Goal: Task Accomplishment & Management: Use online tool/utility

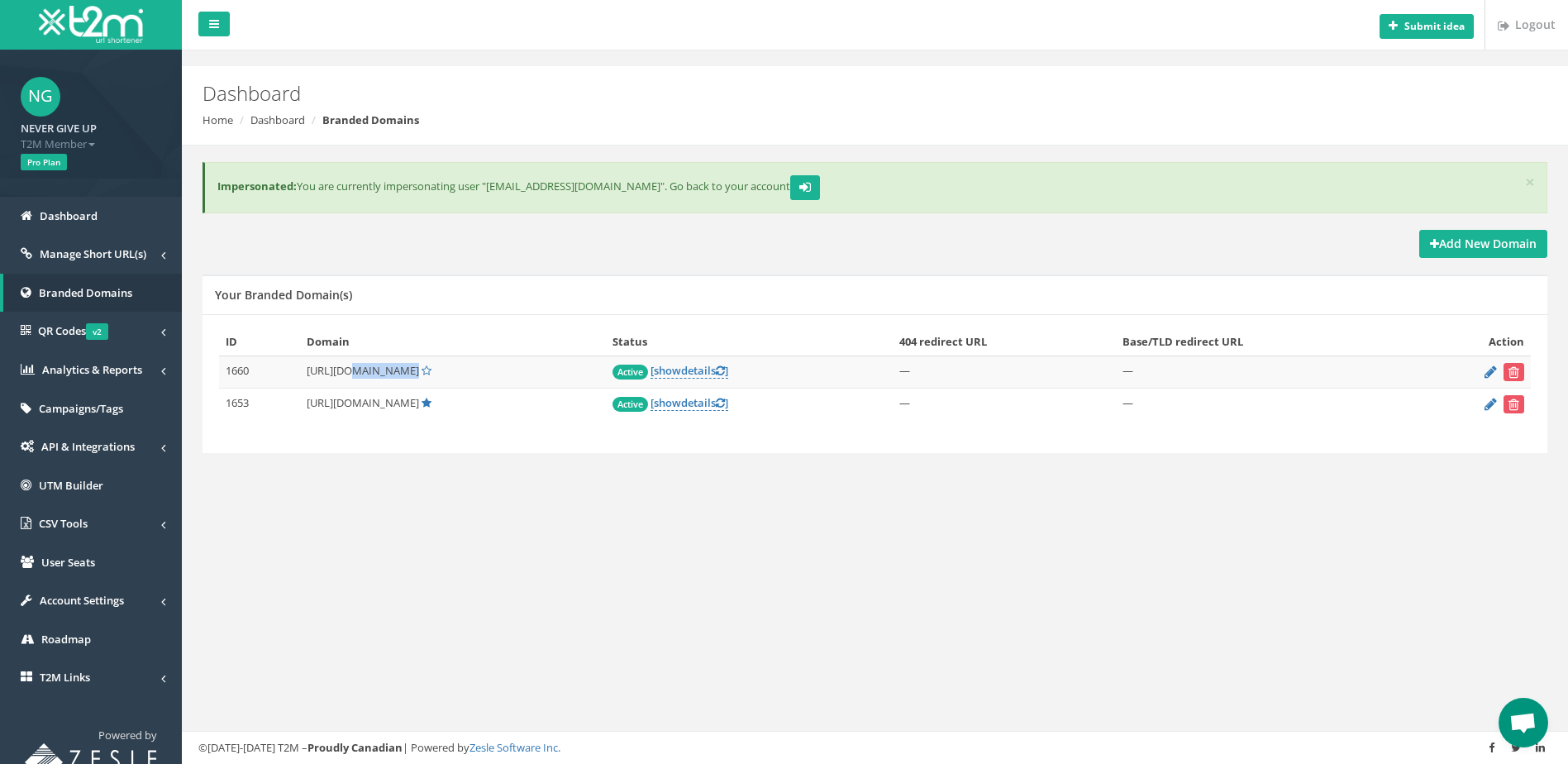
drag, startPoint x: 348, startPoint y: 373, endPoint x: 400, endPoint y: 373, distance: 52.0
click at [400, 373] on span "[URL][DOMAIN_NAME]" at bounding box center [363, 370] width 113 height 15
copy span "bitvipz.me"
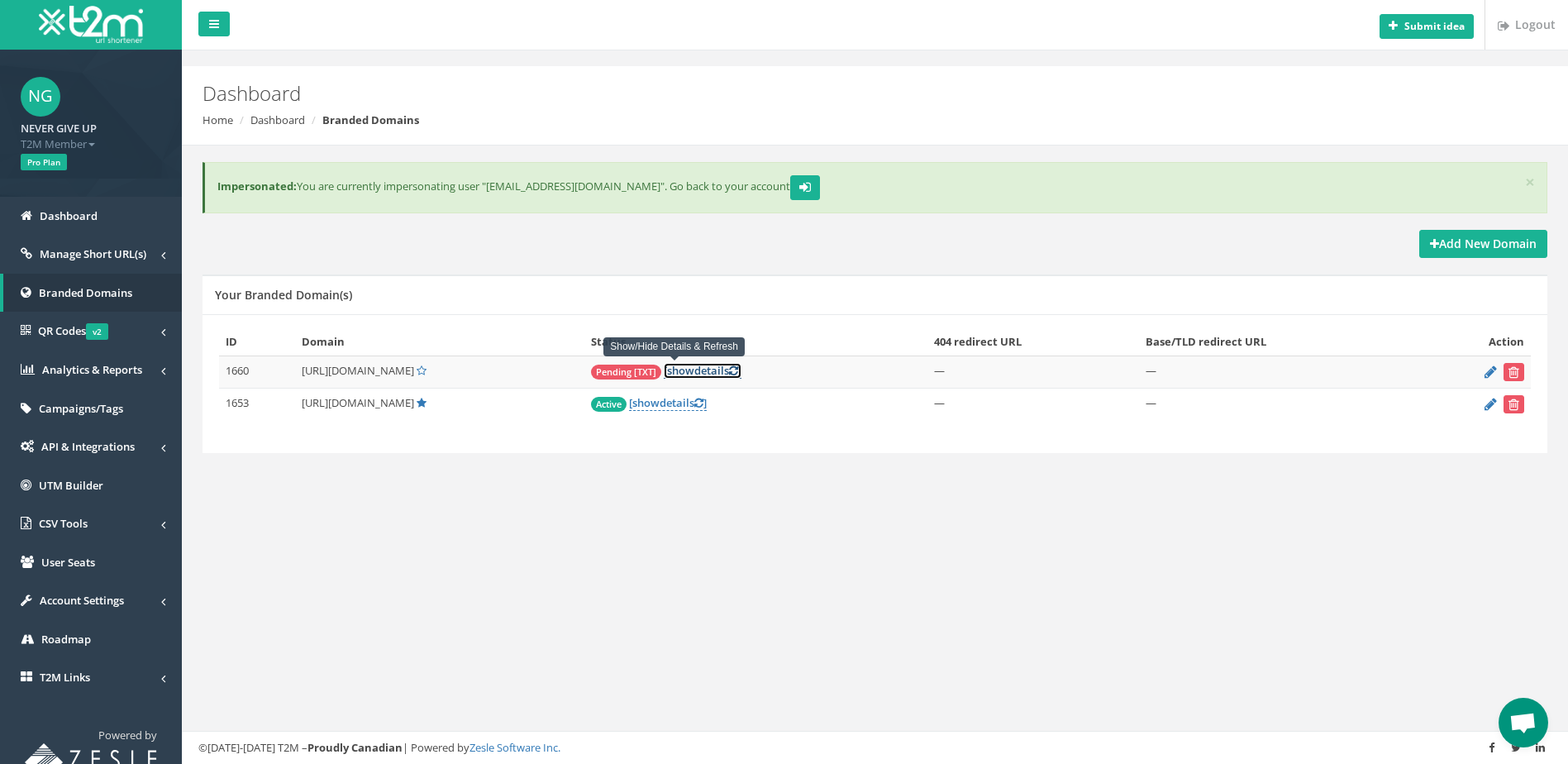
click at [684, 376] on link "[ show details ]" at bounding box center [702, 370] width 78 height 16
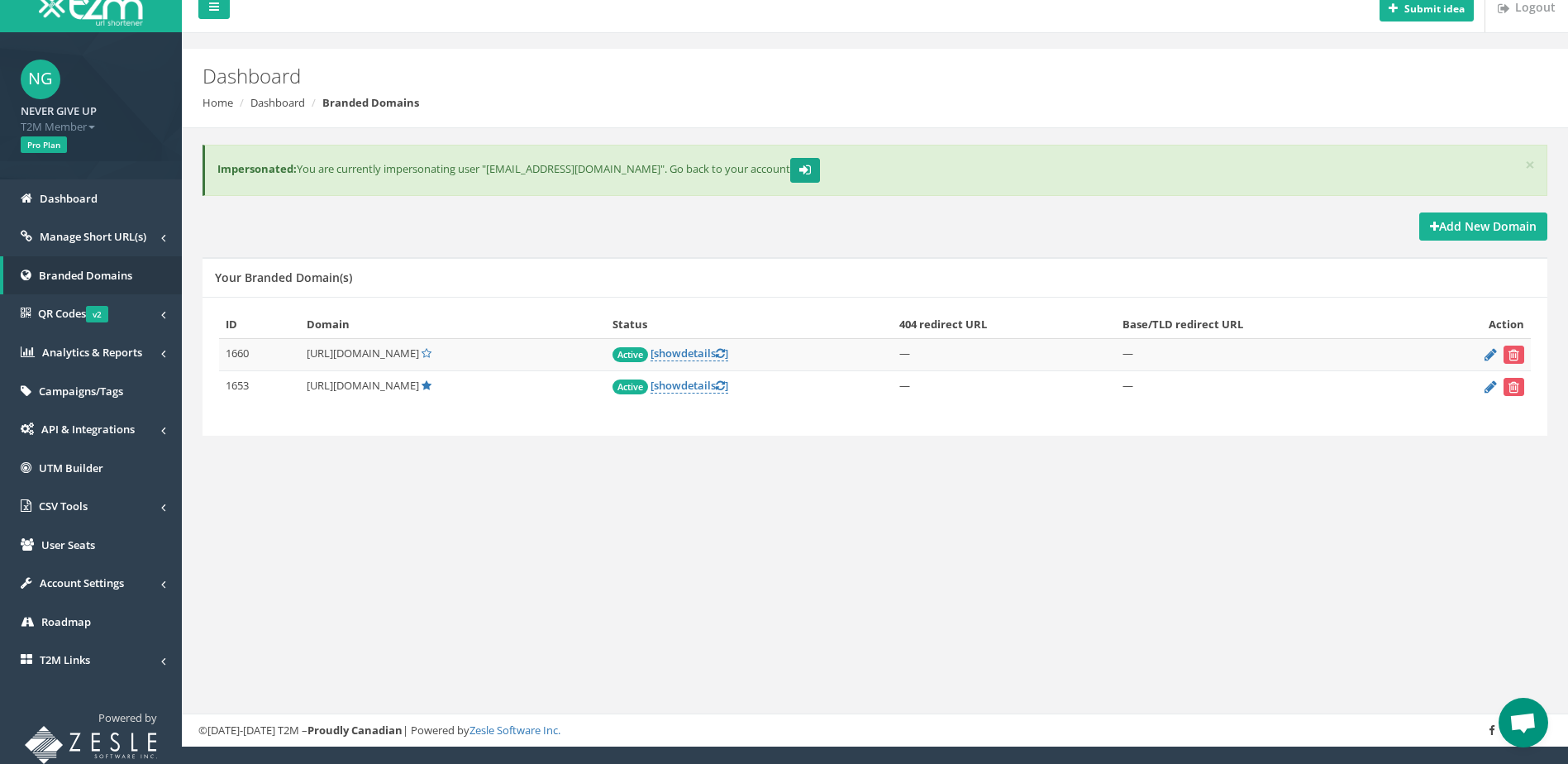
click at [799, 172] on icon "submit" at bounding box center [805, 169] width 12 height 10
